Goal: Find specific page/section: Find specific page/section

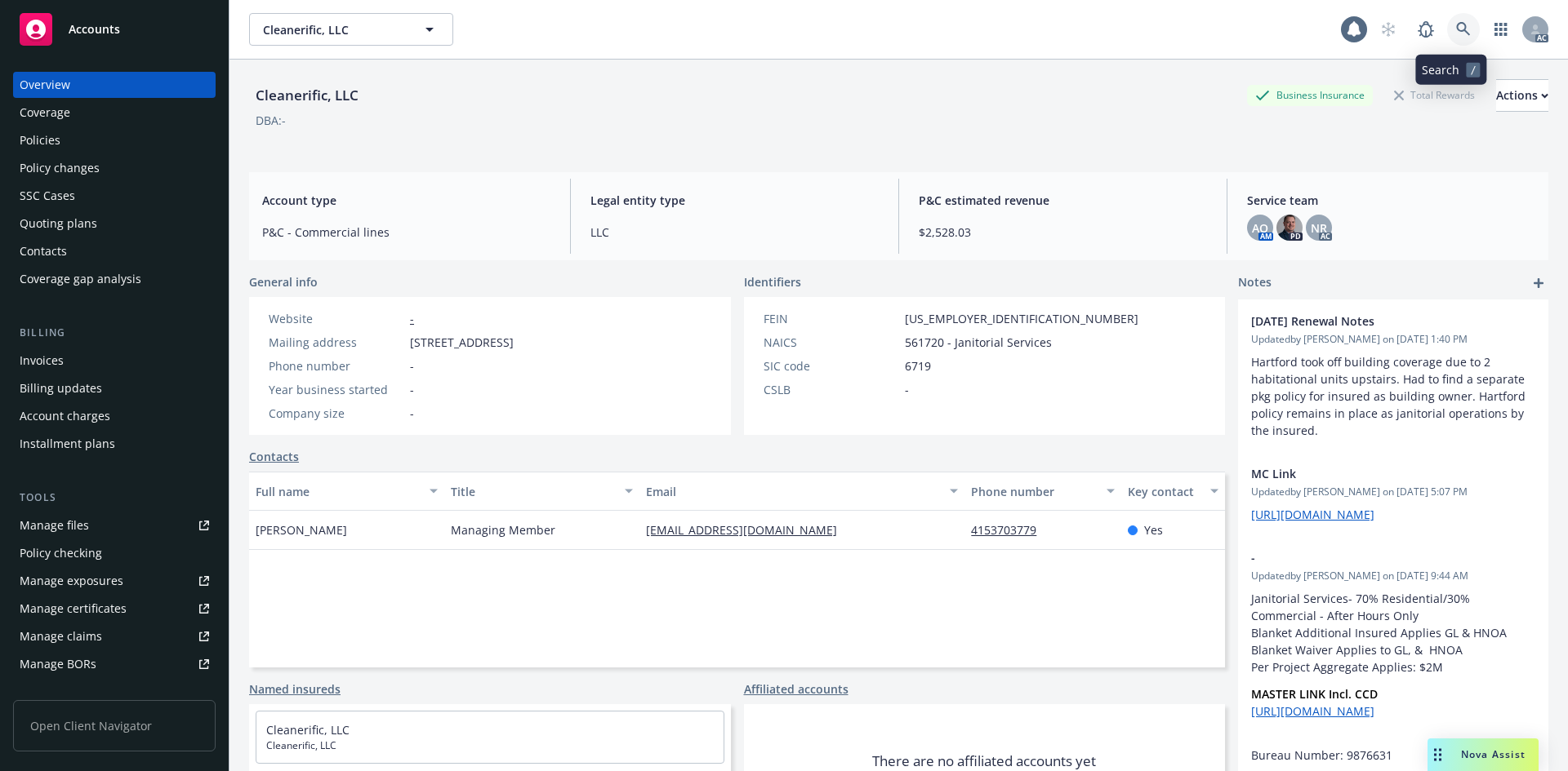
click at [1456, 29] on icon at bounding box center [1463, 29] width 15 height 15
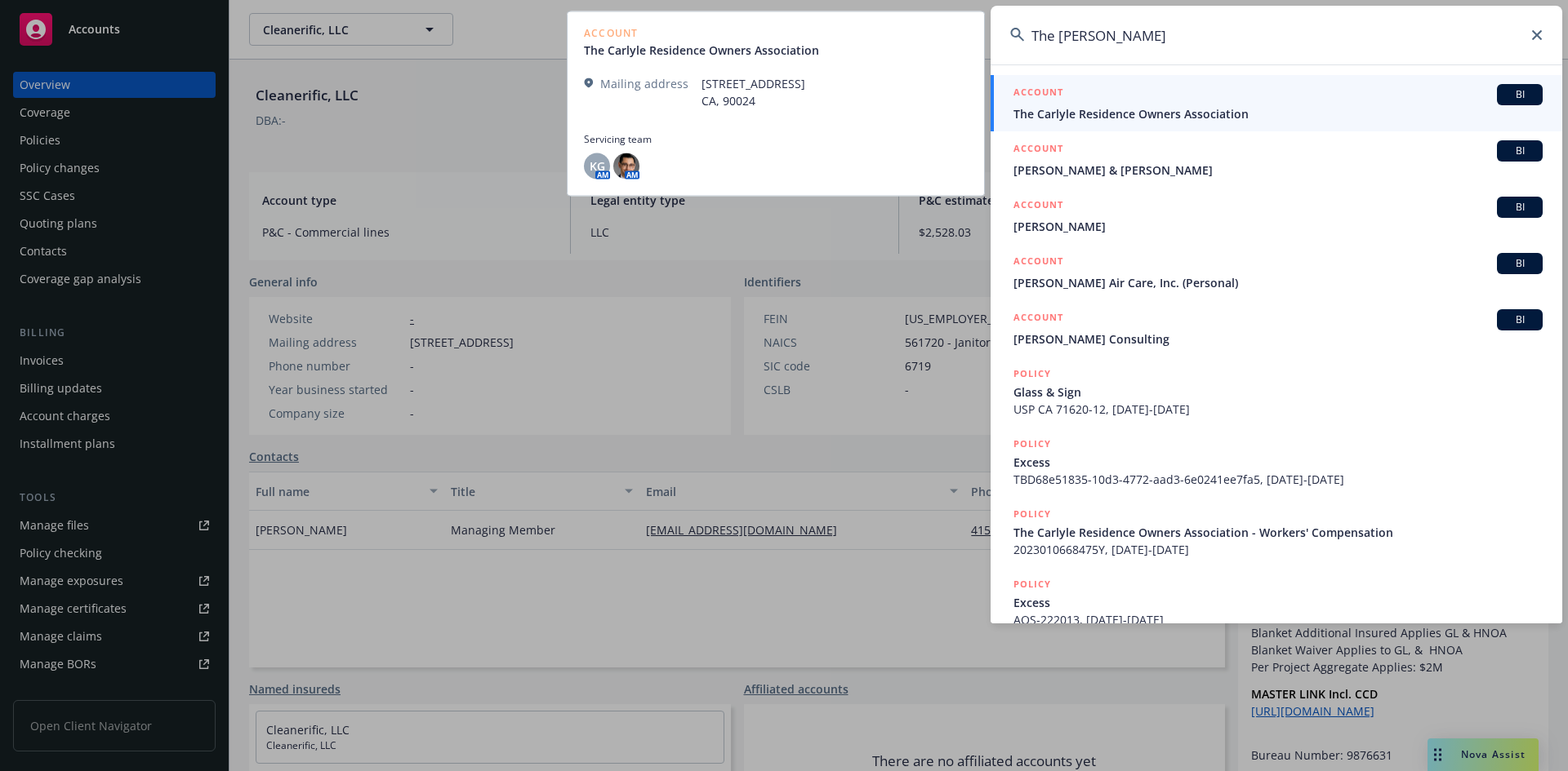
type input "The [PERSON_NAME]"
click at [1140, 119] on span "The Carlyle Residence Owners Association" at bounding box center [1277, 113] width 529 height 17
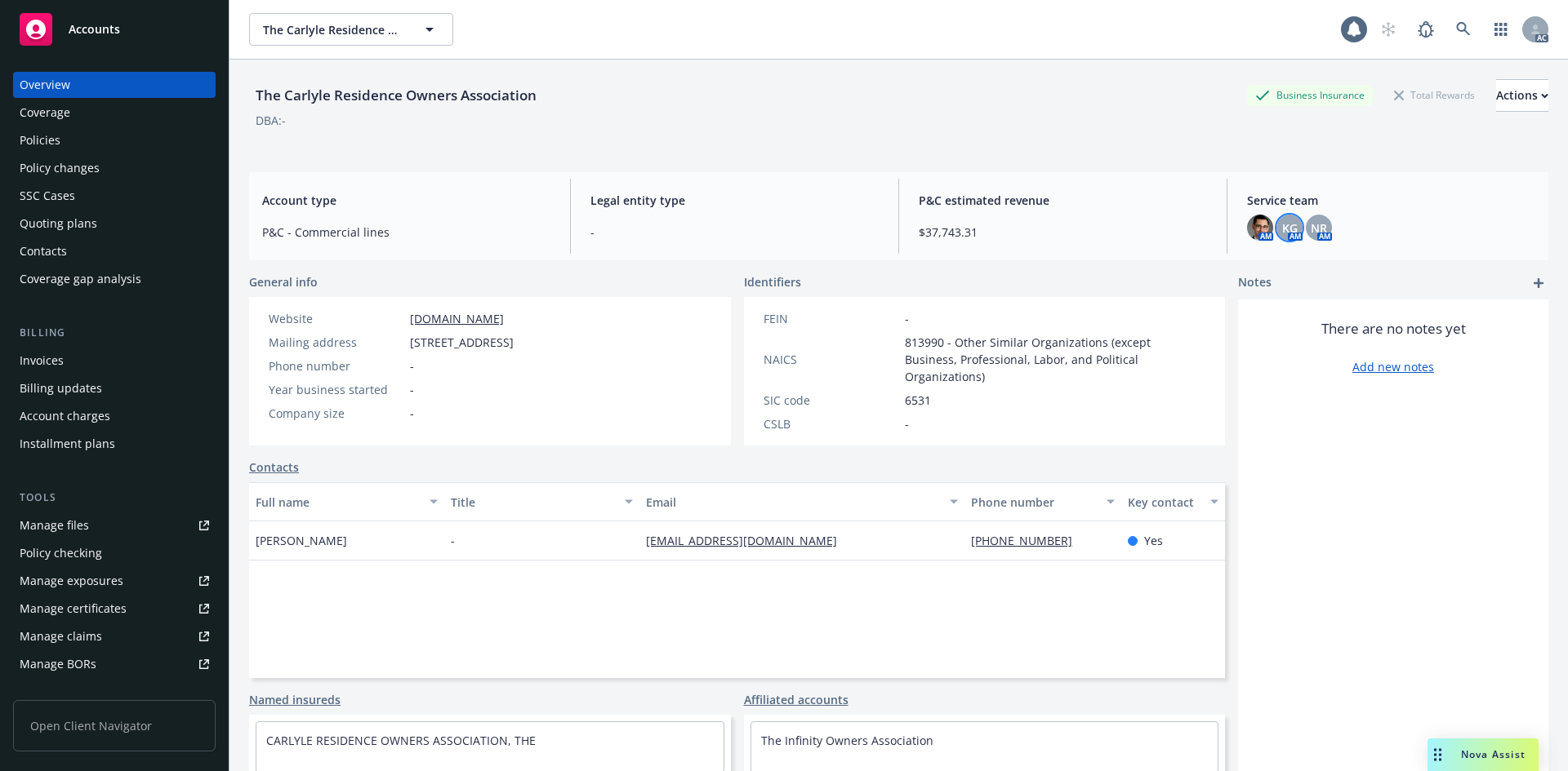
click at [1282, 229] on span "KG" at bounding box center [1289, 227] width 16 height 17
click at [1314, 227] on span "NR" at bounding box center [1319, 227] width 16 height 17
click at [1248, 228] on img at bounding box center [1259, 227] width 26 height 26
click at [1287, 525] on div "There are no notes yet Add new notes" at bounding box center [1393, 577] width 311 height 555
click at [1361, 511] on div "There are no notes yet Add new notes" at bounding box center [1393, 577] width 311 height 555
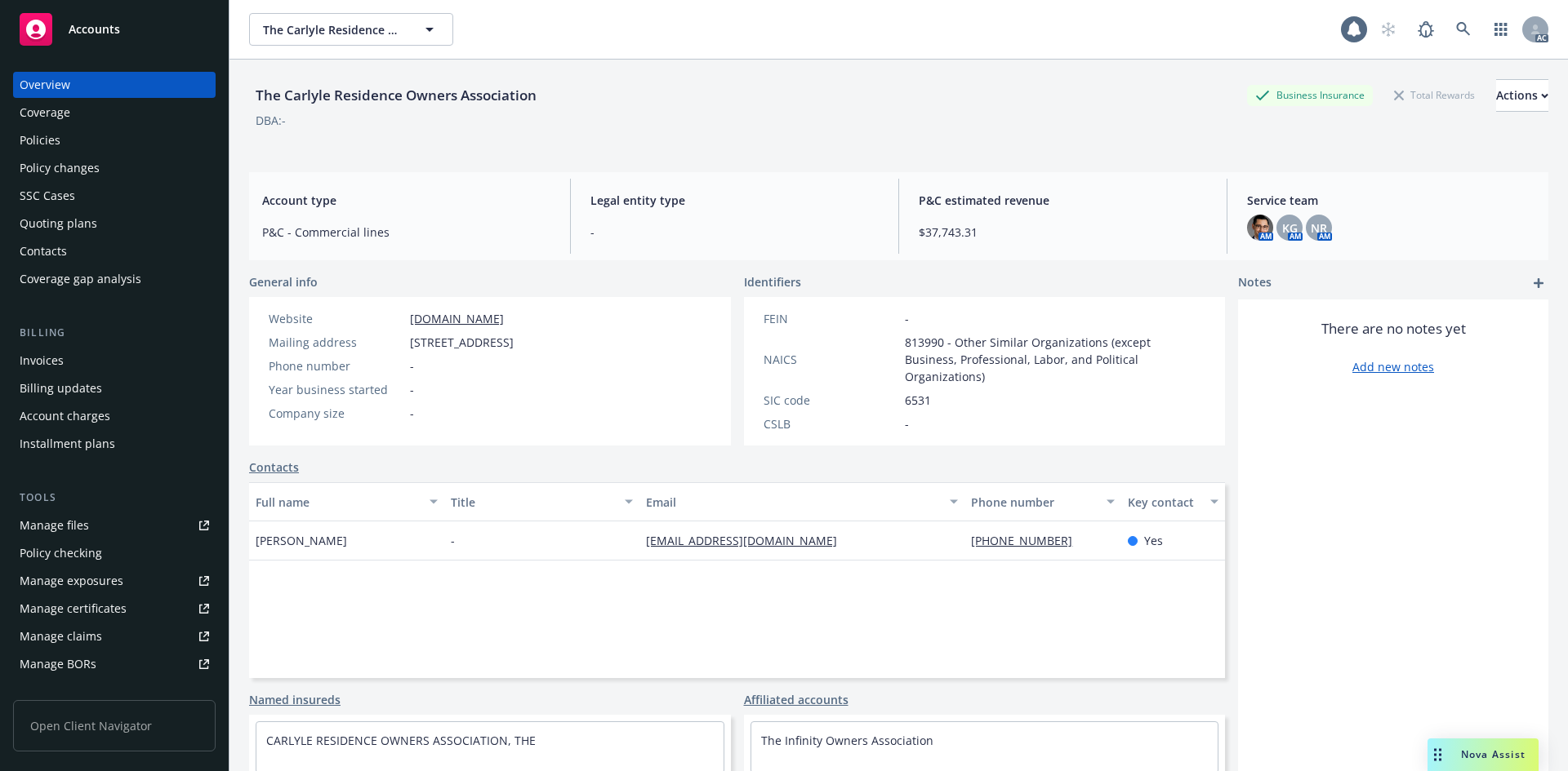
scroll to position [81, 0]
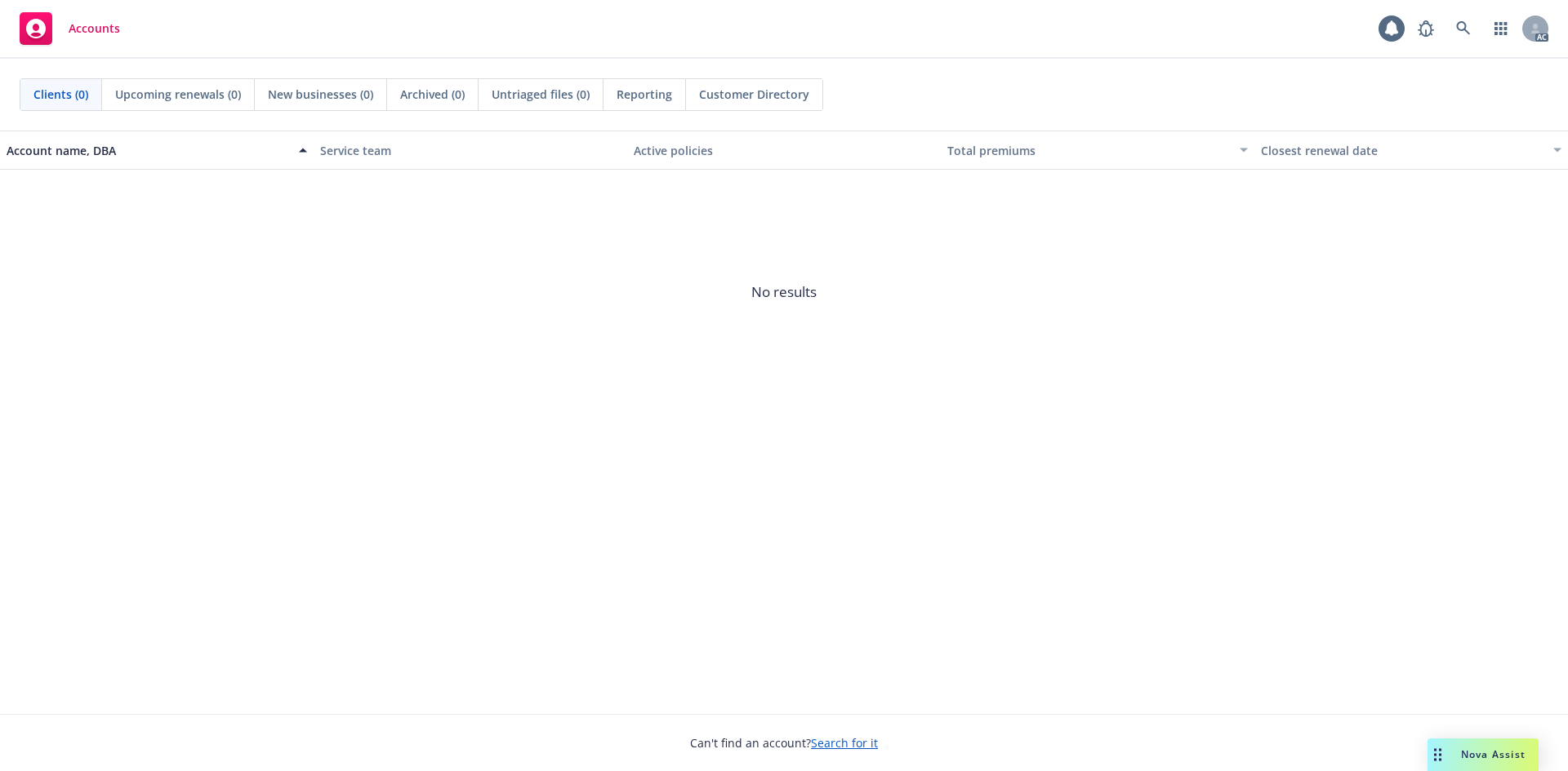
click at [906, 336] on span "No results" at bounding box center [784, 292] width 1568 height 245
